Goal: Complete application form: Complete application form

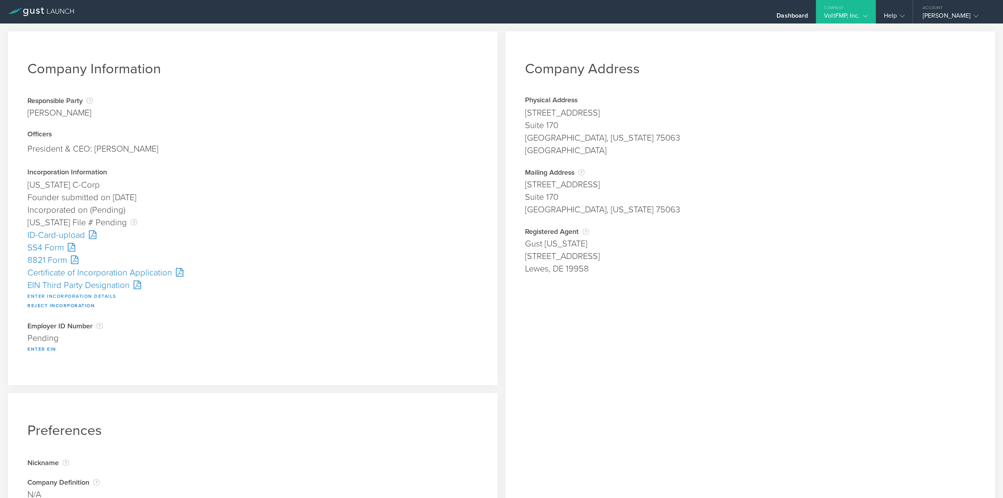
click at [86, 294] on button "Enter Incorporation Details" at bounding box center [71, 295] width 89 height 9
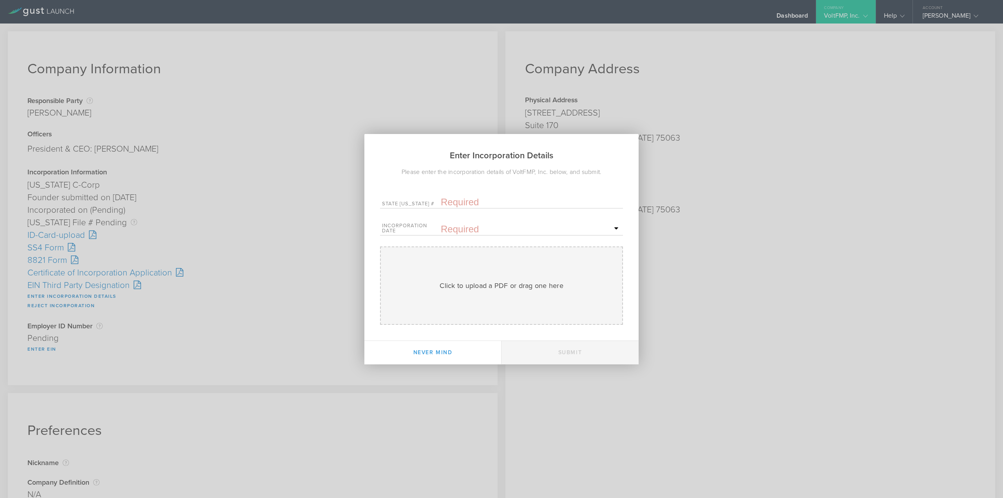
click at [447, 199] on input "text" at bounding box center [531, 202] width 180 height 12
paste input "10299310"
type input "10299310"
click at [536, 311] on span "18" at bounding box center [538, 310] width 14 height 14
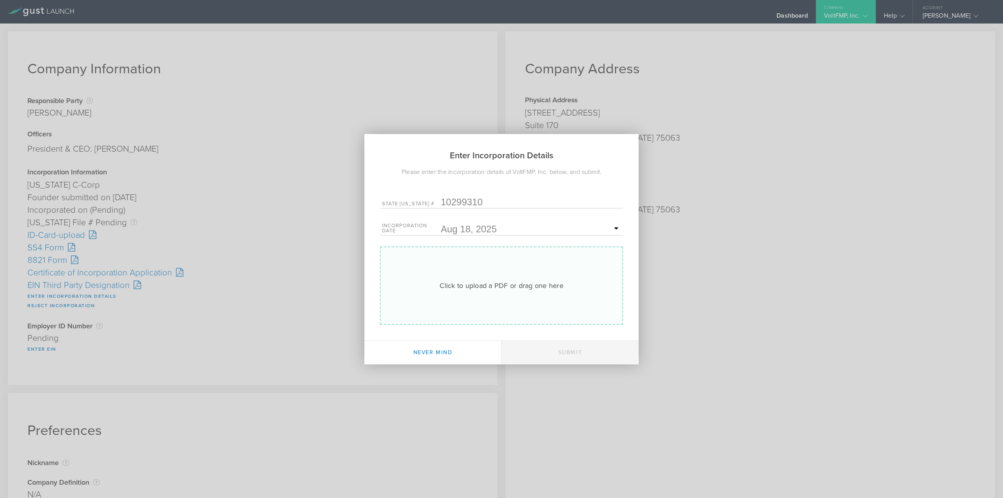
click at [455, 286] on div "Click to upload a PDF or drag one here" at bounding box center [502, 286] width 124 height 10
type input "C:\fakepath\20253703066.pdf"
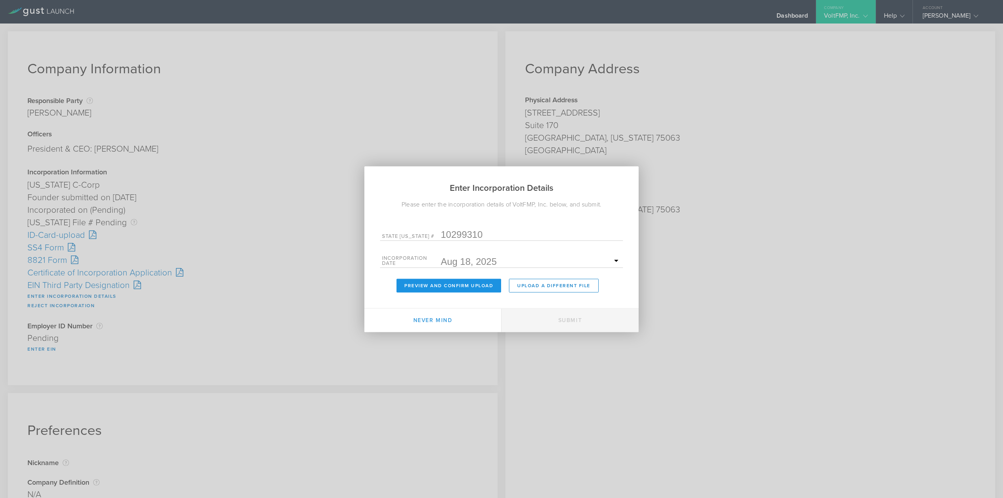
click at [489, 289] on button "Preview and Confirm Upload" at bounding box center [448, 286] width 105 height 14
click at [472, 284] on button "Preview and Confirm Upload" at bounding box center [448, 286] width 105 height 14
click at [434, 284] on button "Preview and Confirm Upload" at bounding box center [448, 286] width 105 height 14
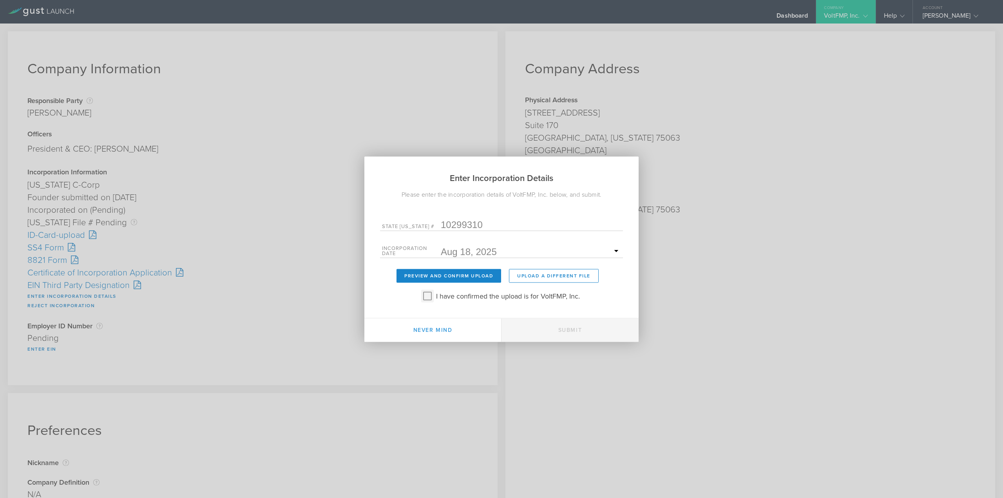
click at [422, 293] on input "I have confirmed the upload is for VoltFMP, Inc." at bounding box center [427, 296] width 13 height 13
checkbox input "true"
click at [565, 333] on button "Submit" at bounding box center [569, 330] width 137 height 24
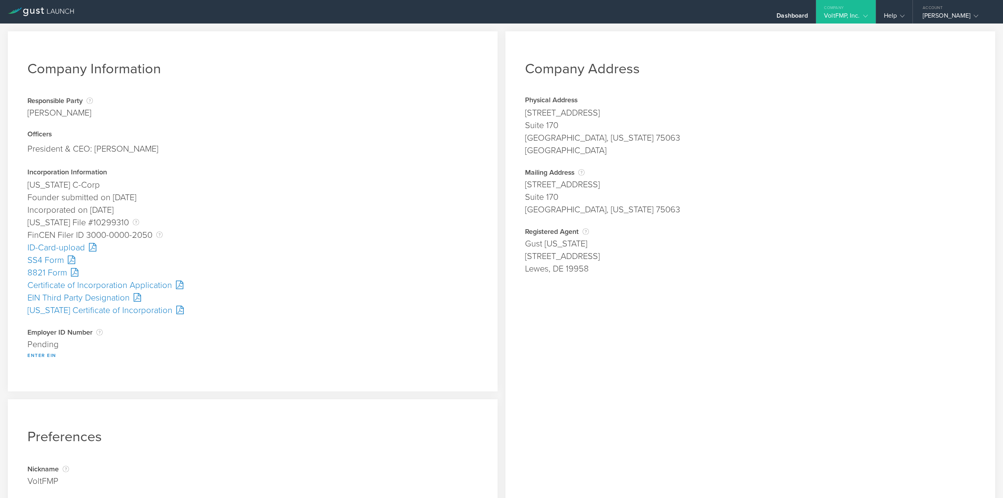
click at [51, 259] on div "SS4 Form" at bounding box center [252, 260] width 451 height 13
click at [43, 354] on button "Enter EIN" at bounding box center [41, 355] width 29 height 9
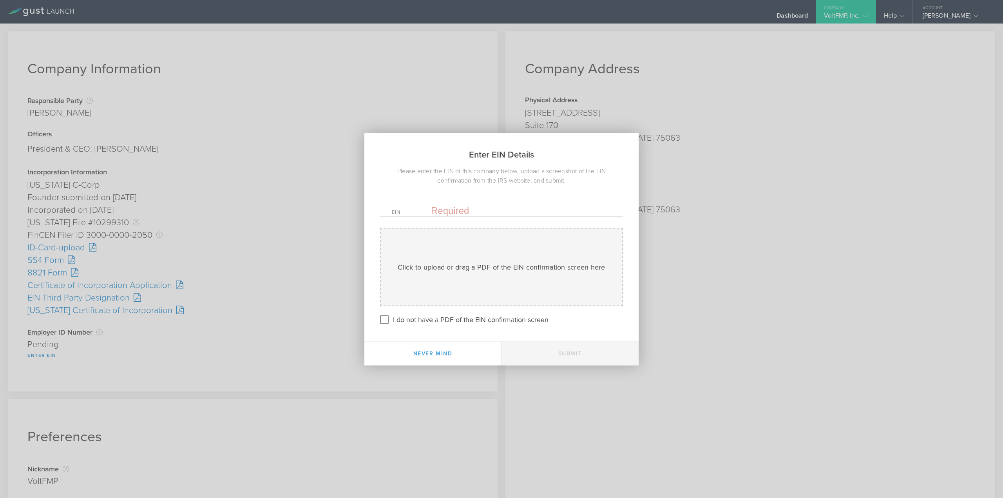
click at [454, 209] on input "text" at bounding box center [521, 211] width 180 height 12
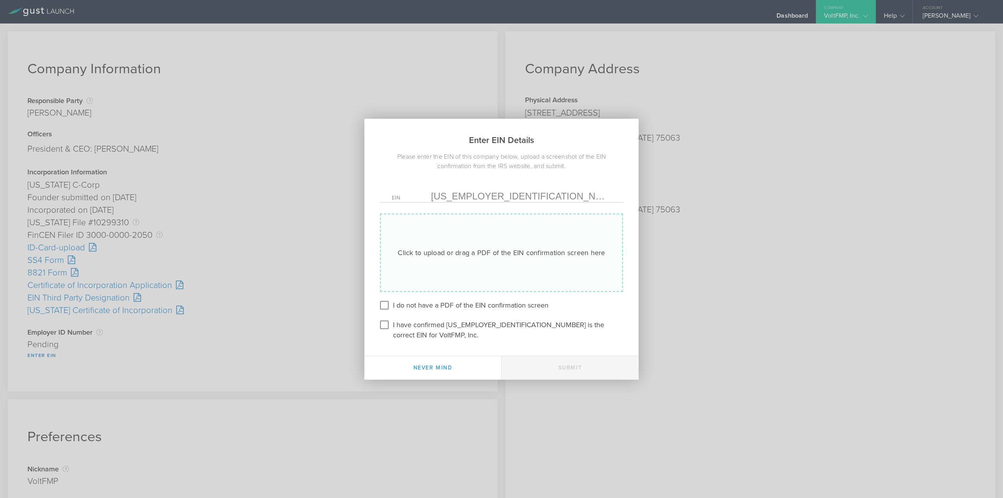
type input "39-3826581"
click at [464, 252] on div "Click to upload or drag a PDF of the EIN confirmation screen here Uploading" at bounding box center [501, 253] width 243 height 78
type input "C:\fakepath\Confirmation.pdf"
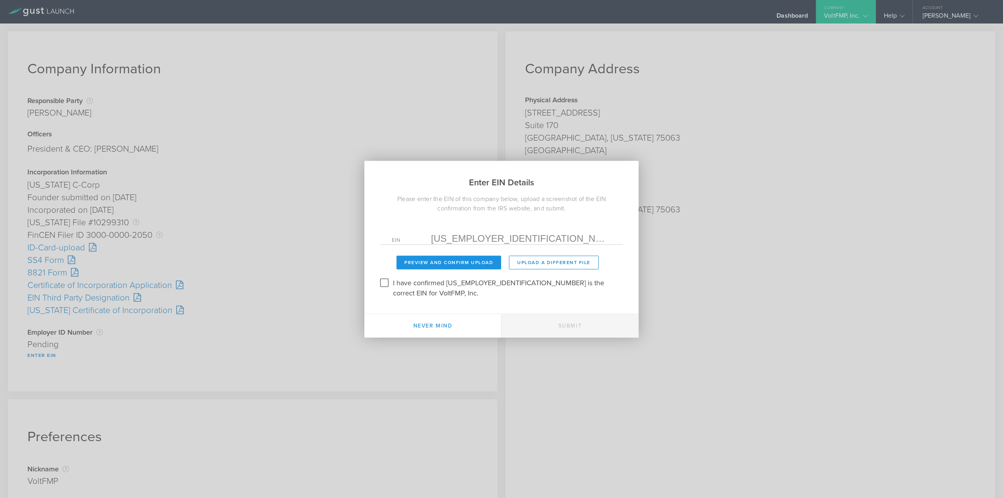
click at [438, 264] on button "Preview and Confirm Upload" at bounding box center [448, 262] width 105 height 14
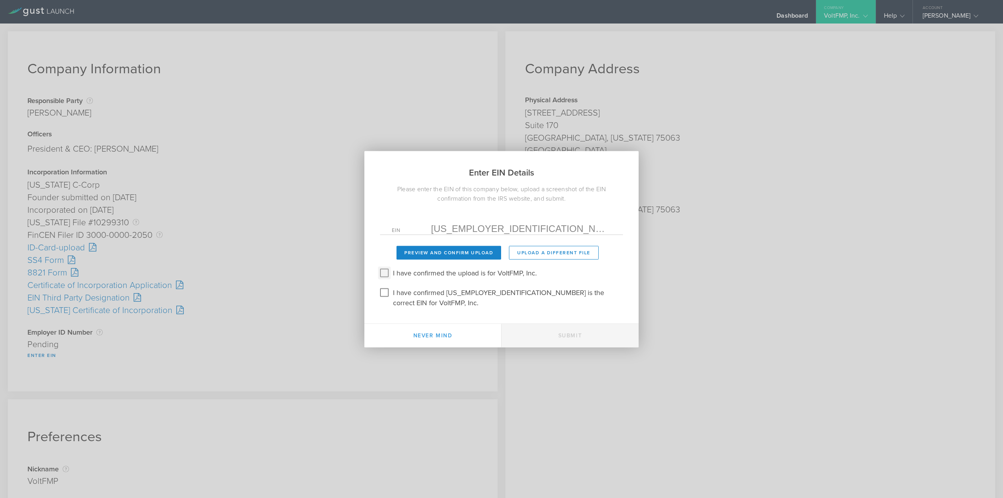
click at [386, 278] on input "I have confirmed the upload is for VoltFMP, Inc." at bounding box center [384, 272] width 13 height 13
checkbox input "true"
click at [383, 297] on input "I have confirmed 39-3826581 is the correct EIN for VoltFMP, Inc." at bounding box center [384, 292] width 13 height 13
checkbox input "true"
click at [541, 326] on button "Submit" at bounding box center [569, 336] width 137 height 24
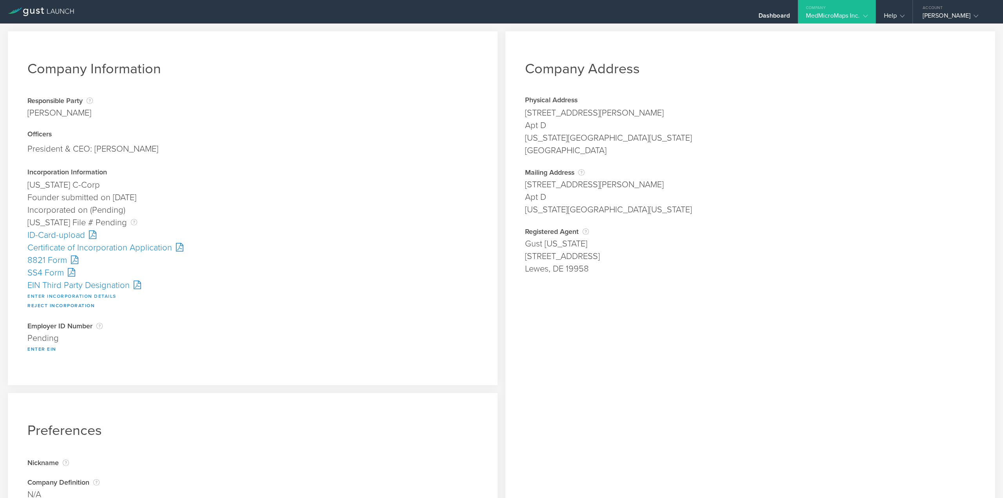
click at [54, 296] on button "Enter Incorporation Details" at bounding box center [71, 295] width 89 height 9
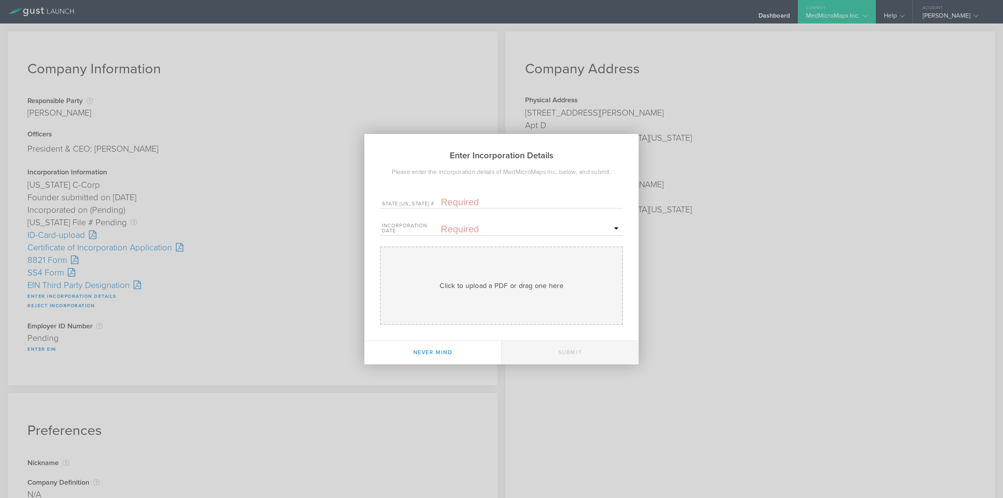
click at [443, 200] on input "text" at bounding box center [531, 202] width 180 height 12
paste input "10296683"
type input "10296683"
click at [460, 226] on input "text" at bounding box center [531, 229] width 180 height 12
click at [574, 295] on span "14" at bounding box center [580, 297] width 14 height 14
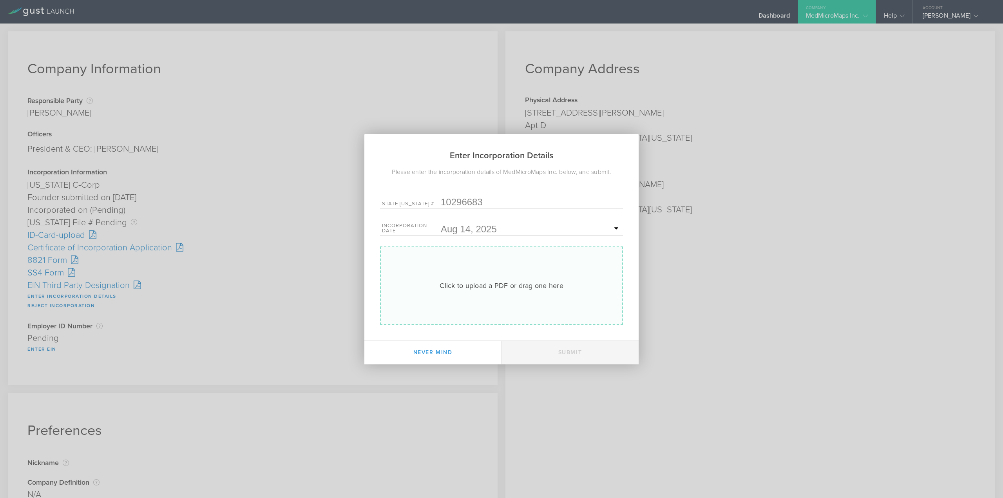
click at [494, 285] on div "Click to upload a PDF or drag one here" at bounding box center [502, 286] width 124 height 10
type input "C:\fakepath\20253679240.pdf"
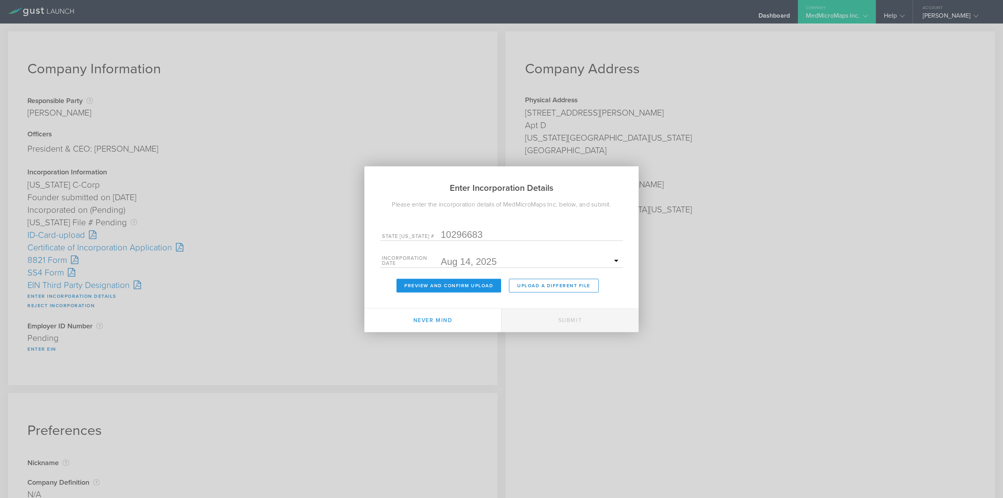
drag, startPoint x: 475, startPoint y: 287, endPoint x: 468, endPoint y: 284, distance: 7.6
click at [468, 284] on button "Preview and Confirm Upload" at bounding box center [448, 286] width 105 height 14
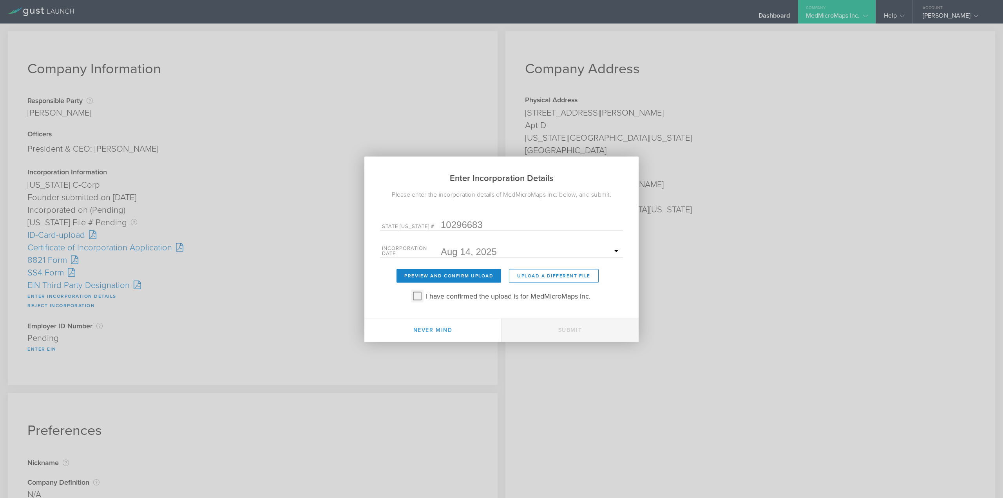
click at [417, 297] on input "I have confirmed the upload is for MedMicroMaps Inc." at bounding box center [417, 296] width 13 height 13
checkbox input "true"
click at [553, 329] on button "Submit" at bounding box center [569, 330] width 137 height 24
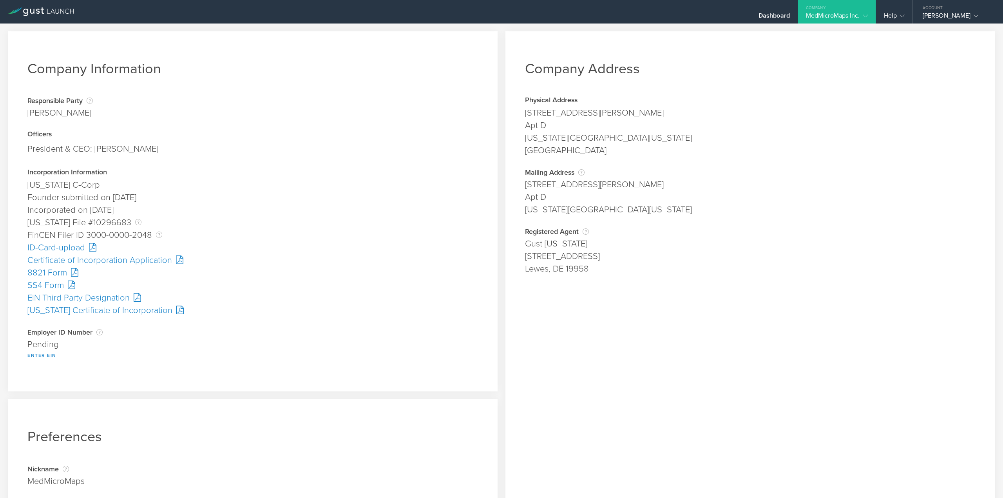
click at [51, 286] on div "SS4 Form" at bounding box center [252, 285] width 451 height 13
click at [38, 353] on button "Enter EIN" at bounding box center [41, 355] width 29 height 9
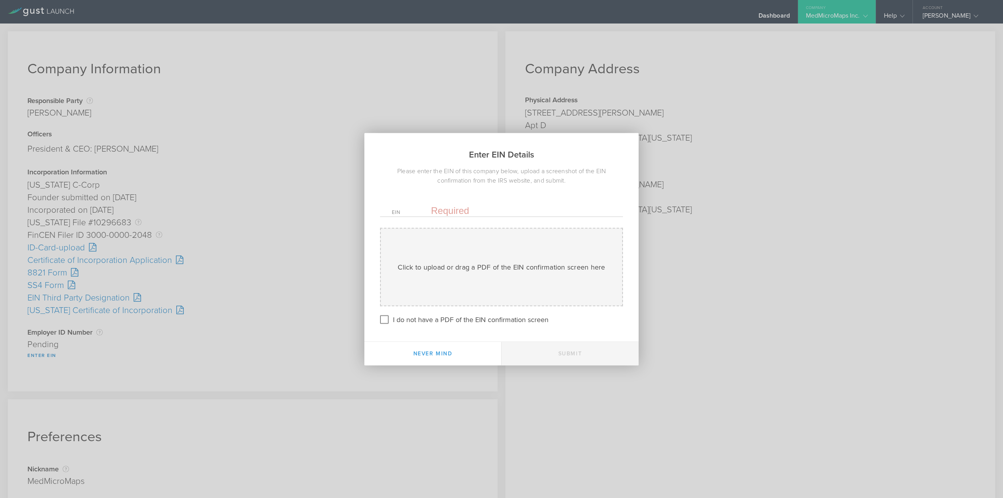
click at [492, 209] on input "text" at bounding box center [521, 211] width 180 height 12
paste input "[US_EMPLOYER_IDENTIFICATION_NUMBER]"
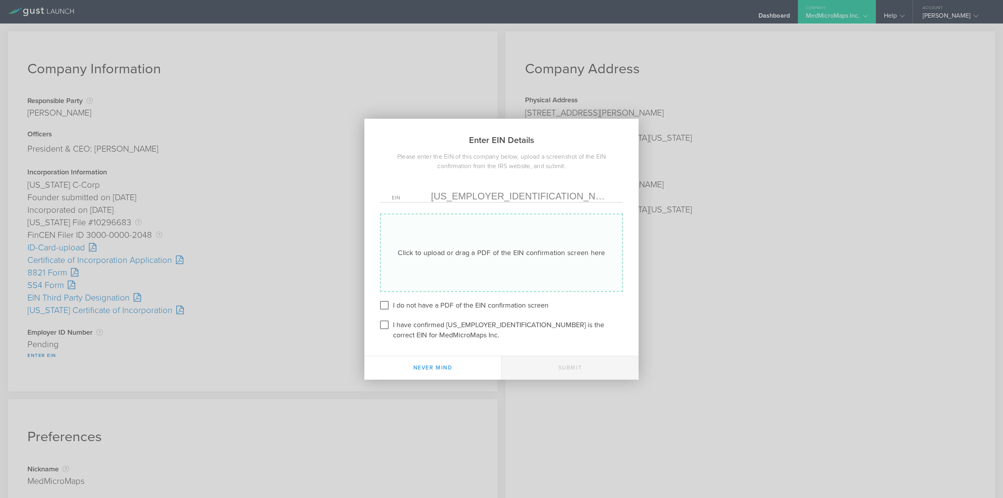
type input "[US_EMPLOYER_IDENTIFICATION_NUMBER]"
click at [460, 241] on div "Click to upload or drag a PDF of the EIN confirmation screen here Uploading" at bounding box center [501, 253] width 243 height 78
type input "C:\fakepath\Confirmation.pdf"
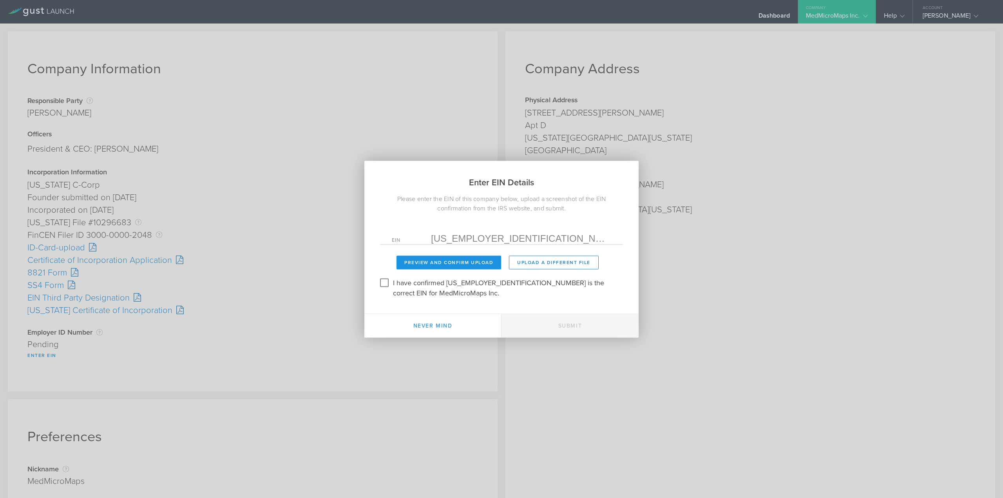
click at [434, 267] on button "Preview and Confirm Upload" at bounding box center [448, 262] width 105 height 14
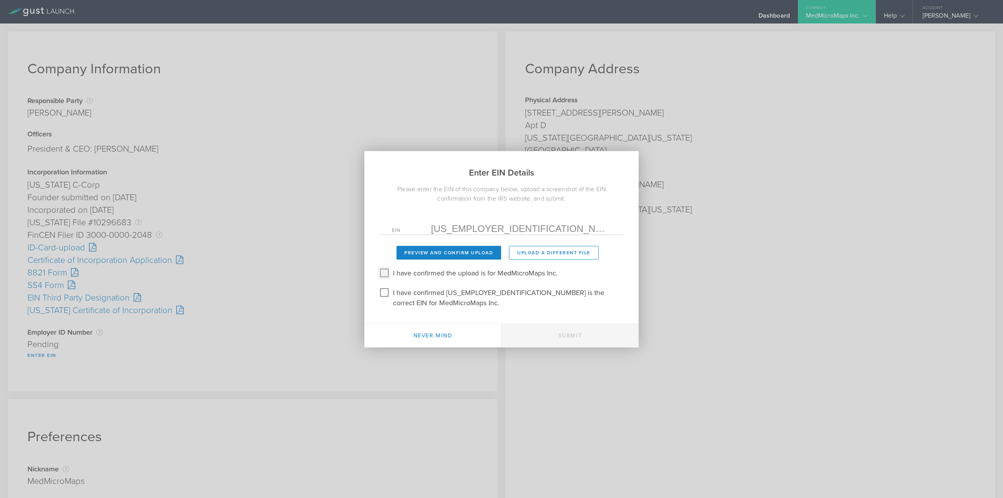
click at [384, 275] on input "I have confirmed the upload is for MedMicroMaps Inc." at bounding box center [384, 272] width 13 height 13
checkbox input "true"
click at [389, 298] on input "I have confirmed [US_EMPLOYER_IDENTIFICATION_NUMBER] is the correct EIN for Med…" at bounding box center [384, 292] width 13 height 13
checkbox input "true"
click at [516, 324] on button "Submit" at bounding box center [569, 336] width 137 height 24
